Goal: Task Accomplishment & Management: Use online tool/utility

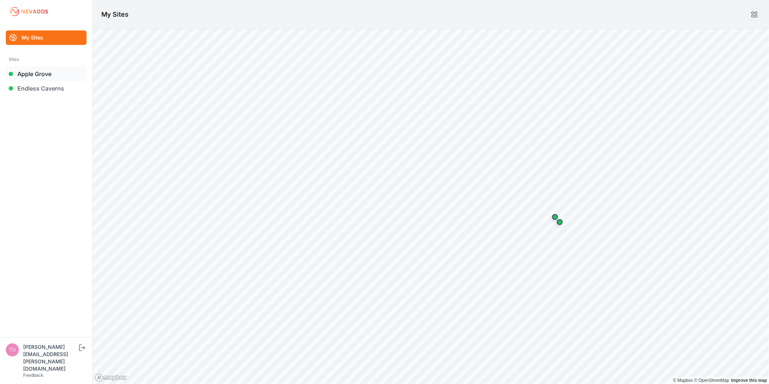
click at [41, 78] on link "Apple Grove" at bounding box center [46, 74] width 81 height 14
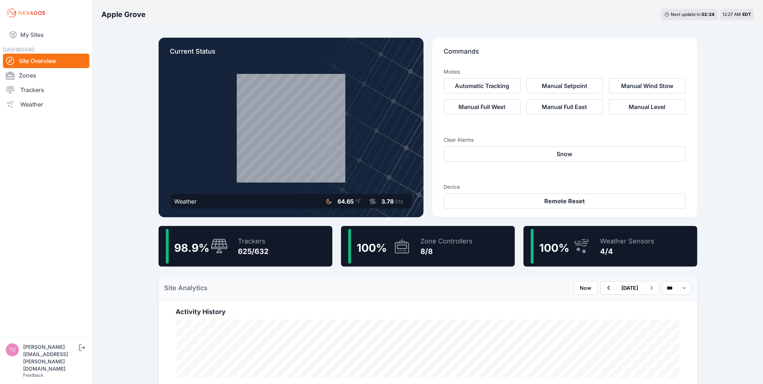
click at [259, 243] on div "Trackers" at bounding box center [253, 241] width 31 height 10
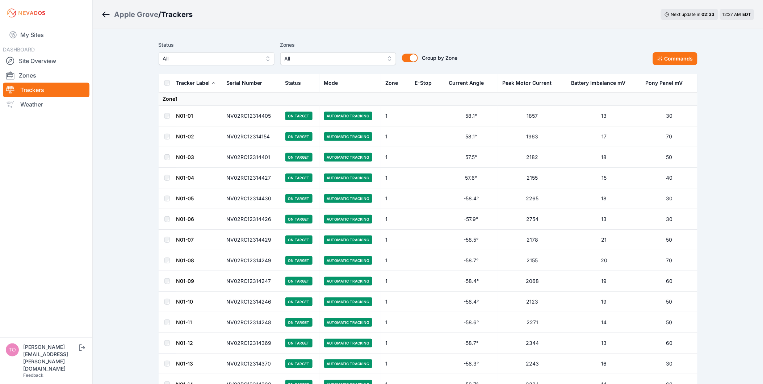
click at [233, 55] on span "All" at bounding box center [211, 58] width 97 height 9
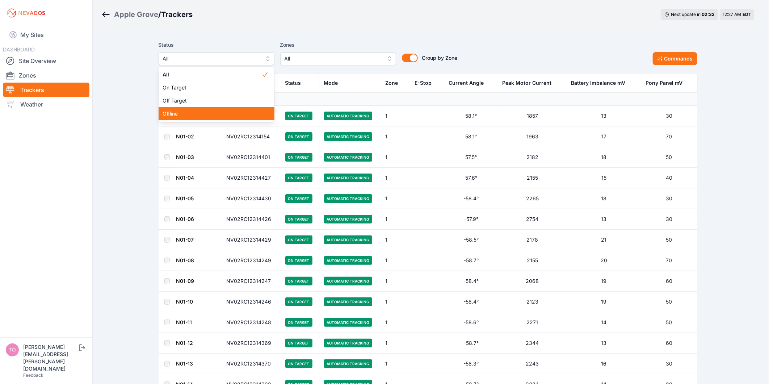
click at [225, 113] on span "Offline" at bounding box center [212, 113] width 99 height 7
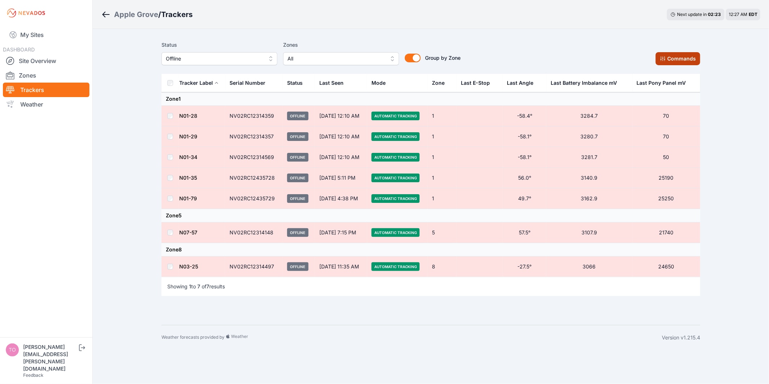
click at [687, 54] on button "Commands" at bounding box center [678, 58] width 45 height 13
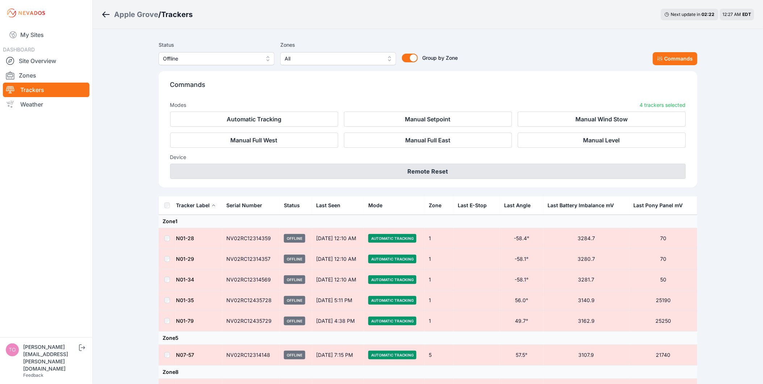
click at [377, 172] on button "Remote Reset" at bounding box center [428, 171] width 516 height 15
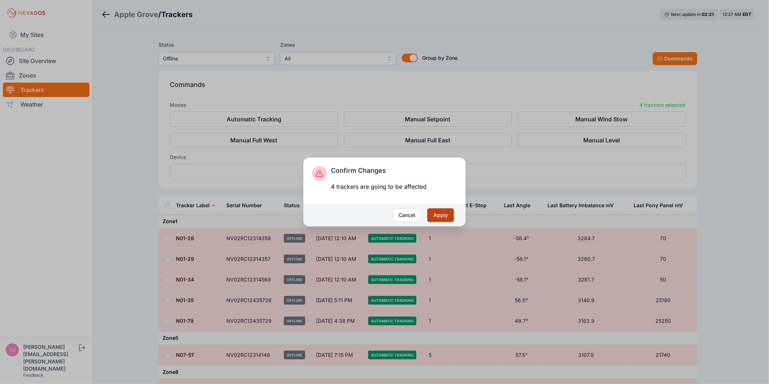
click at [436, 213] on button "Apply" at bounding box center [440, 215] width 27 height 14
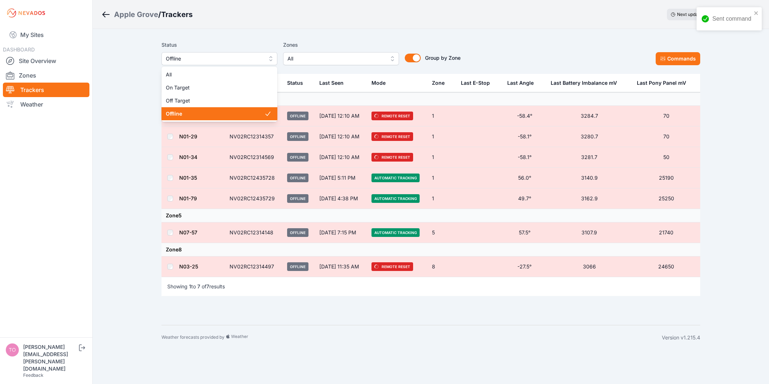
click at [231, 58] on span "Offline" at bounding box center [214, 58] width 97 height 9
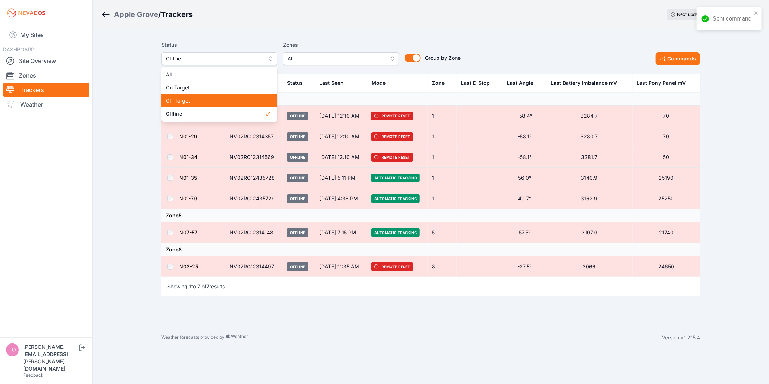
click at [225, 101] on span "Off Target" at bounding box center [215, 100] width 99 height 7
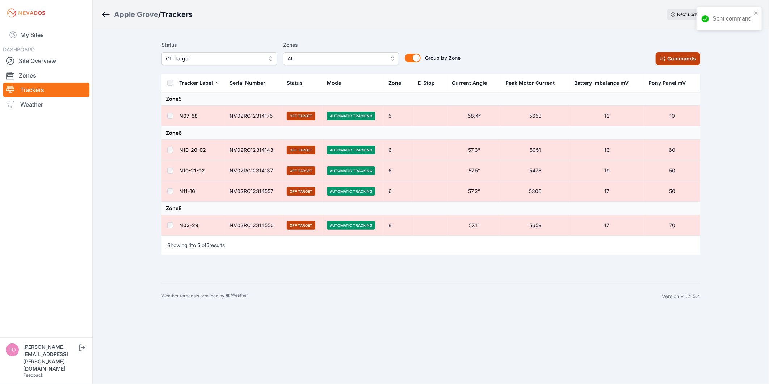
click at [683, 53] on button "Commands" at bounding box center [678, 58] width 45 height 13
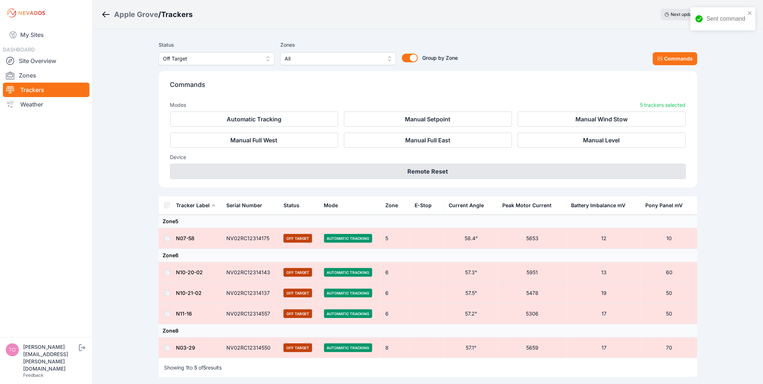
click at [465, 164] on button "Remote Reset" at bounding box center [428, 171] width 516 height 15
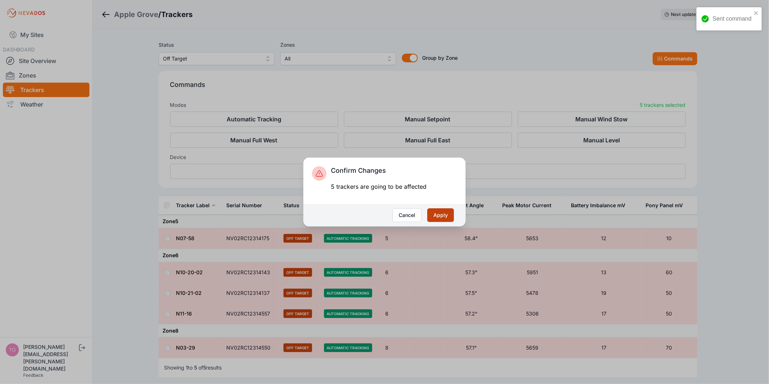
click at [434, 214] on button "Apply" at bounding box center [440, 215] width 27 height 14
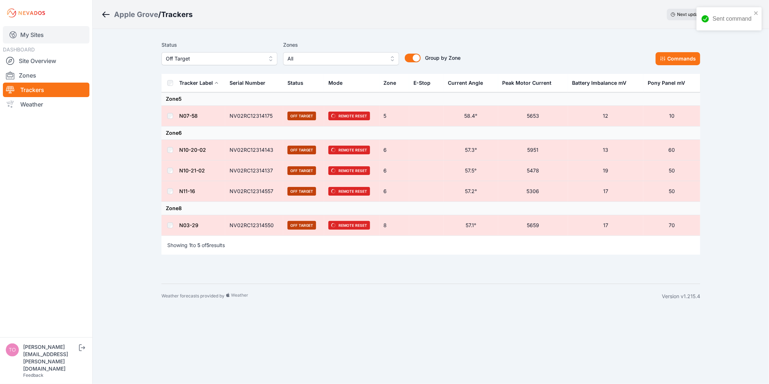
click at [42, 37] on link "My Sites" at bounding box center [46, 34] width 87 height 17
